Goal: Transaction & Acquisition: Purchase product/service

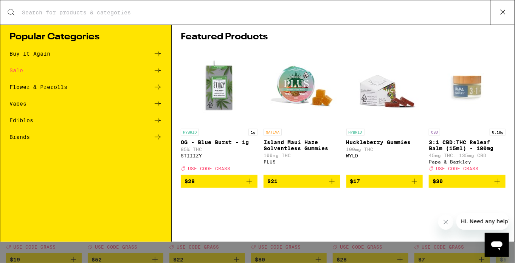
click at [184, 15] on input "Search for Products" at bounding box center [256, 12] width 469 height 7
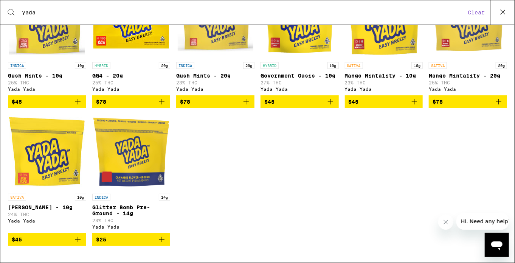
scroll to position [181, 0]
click at [80, 244] on icon "Add to bag" at bounding box center [77, 239] width 9 height 9
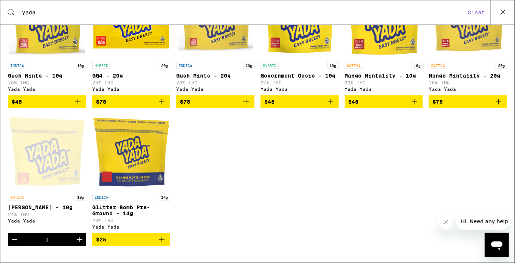
scroll to position [0, 0]
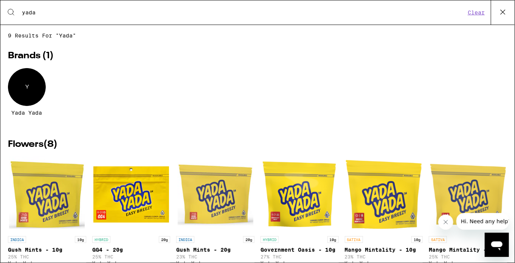
click at [97, 13] on input "yada" at bounding box center [244, 12] width 444 height 7
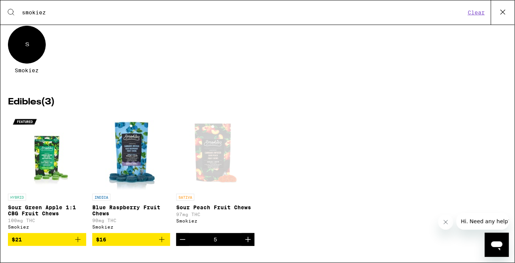
scroll to position [47, 0]
type input "smokiez"
click at [216, 159] on div "Open page for Sour Peach Fruit Chews from Smokiez" at bounding box center [216, 152] width 76 height 76
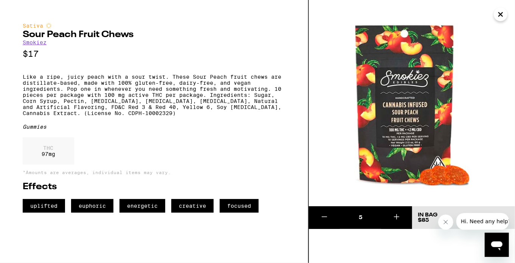
click at [503, 15] on icon "Close" at bounding box center [500, 14] width 9 height 11
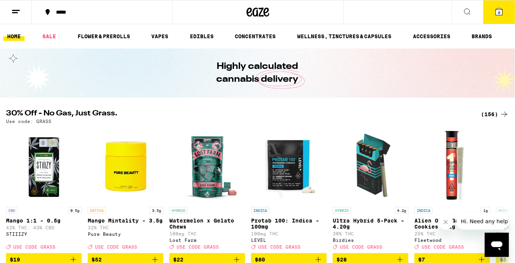
click at [502, 14] on icon at bounding box center [498, 11] width 7 height 7
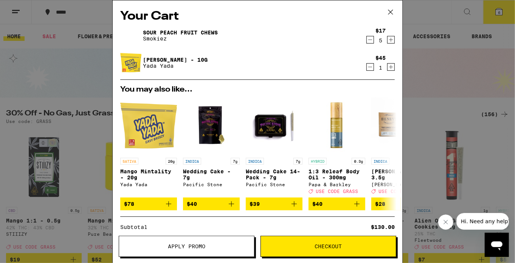
click at [187, 247] on span "Apply Promo" at bounding box center [186, 245] width 37 height 5
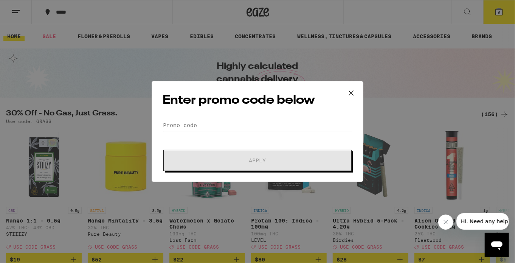
click at [222, 124] on input "Promo Code" at bounding box center [258, 124] width 190 height 11
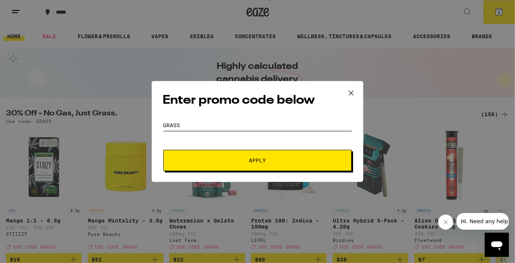
type input "GRASS"
click at [233, 155] on button "Apply" at bounding box center [257, 160] width 188 height 21
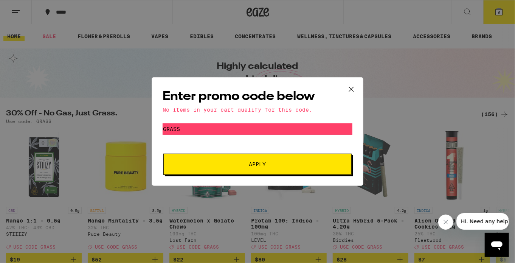
click at [350, 91] on icon at bounding box center [350, 89] width 11 height 11
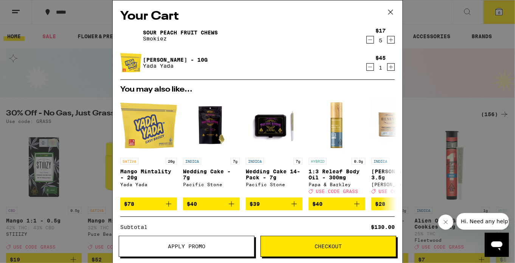
click at [393, 16] on icon at bounding box center [390, 11] width 11 height 11
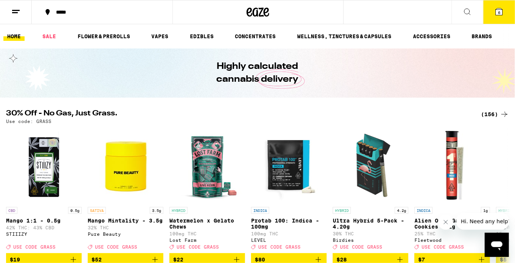
click at [505, 17] on button "6" at bounding box center [499, 11] width 32 height 23
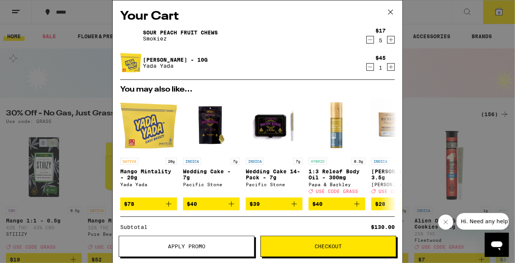
click at [387, 13] on icon at bounding box center [390, 11] width 11 height 11
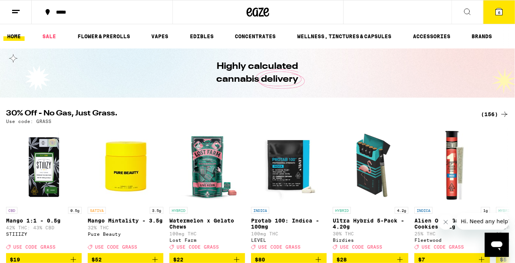
click at [17, 14] on icon at bounding box center [15, 11] width 9 height 9
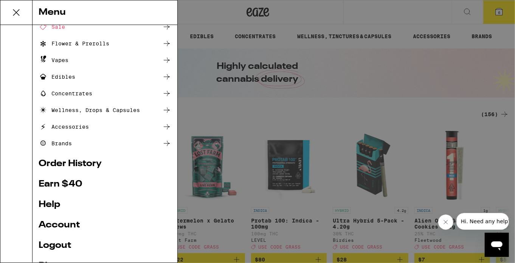
scroll to position [84, 0]
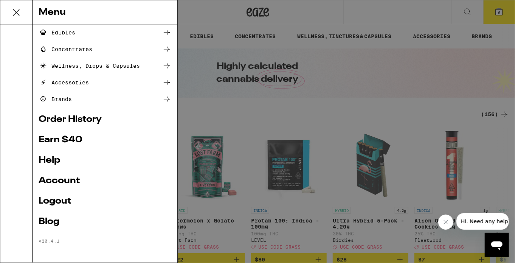
click at [63, 180] on link "Account" at bounding box center [105, 180] width 133 height 9
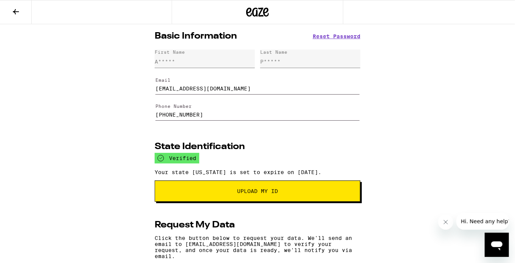
click at [16, 12] on icon at bounding box center [15, 11] width 9 height 9
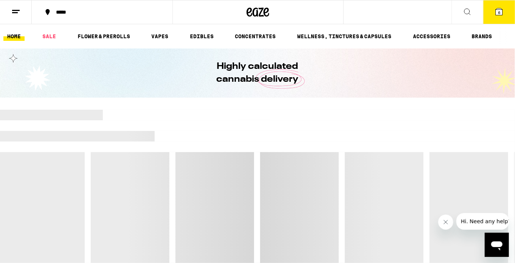
click at [19, 17] on button at bounding box center [16, 12] width 32 height 24
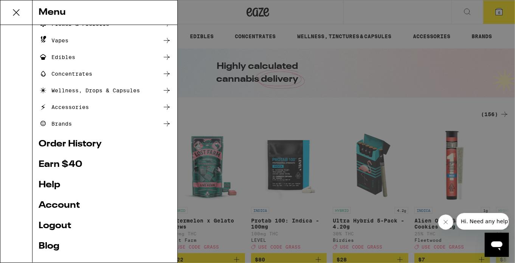
scroll to position [84, 0]
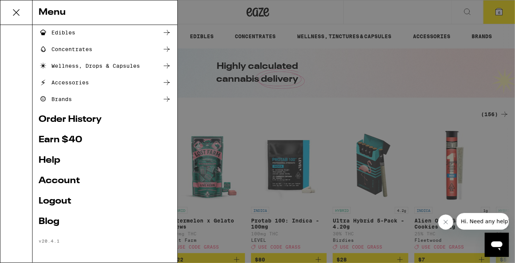
click at [498, 15] on div "Menu Shop Buy It Again Sale Flower & Prerolls Vapes Edibles Concentrates Wellne…" at bounding box center [257, 131] width 515 height 263
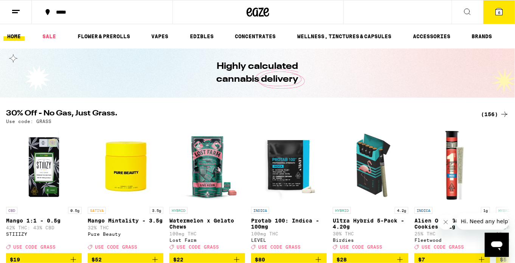
click at [498, 15] on icon at bounding box center [498, 11] width 9 height 9
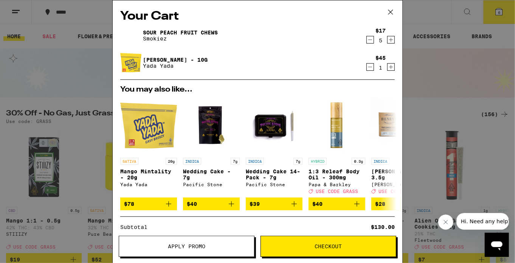
click at [392, 12] on icon at bounding box center [390, 11] width 11 height 11
